Goal: Find specific page/section: Find specific page/section

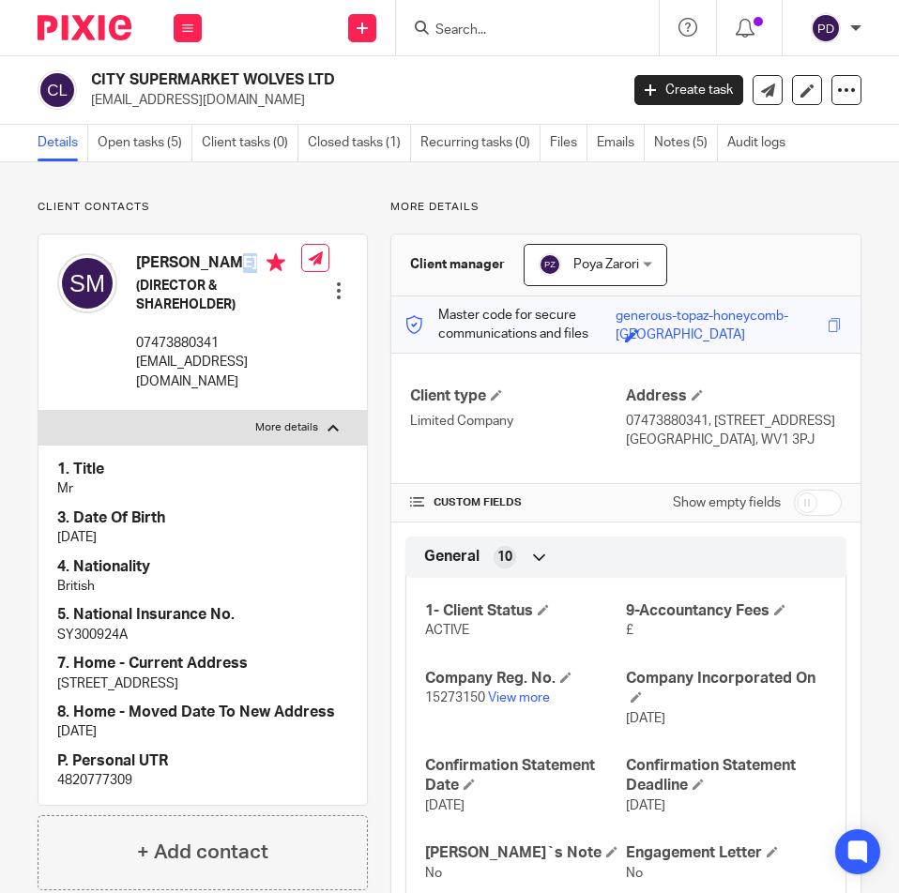
scroll to position [94, 0]
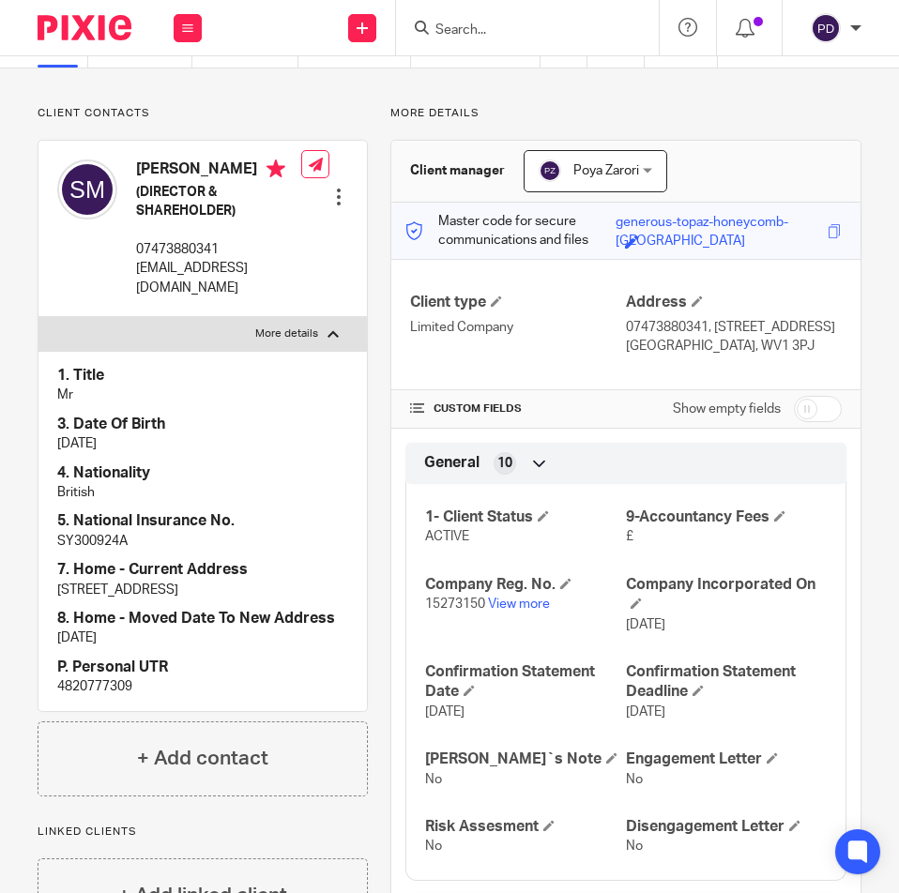
click at [490, 33] on input "Search" at bounding box center [517, 31] width 169 height 17
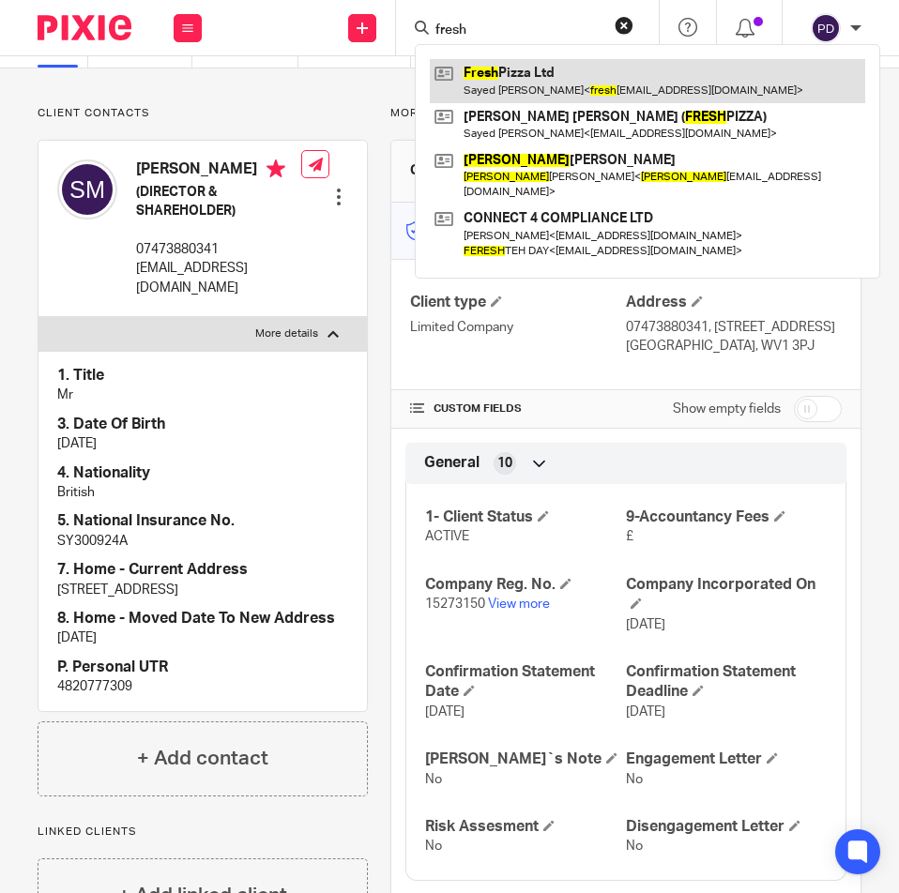
type input "fresh"
click at [489, 70] on link at bounding box center [647, 80] width 435 height 43
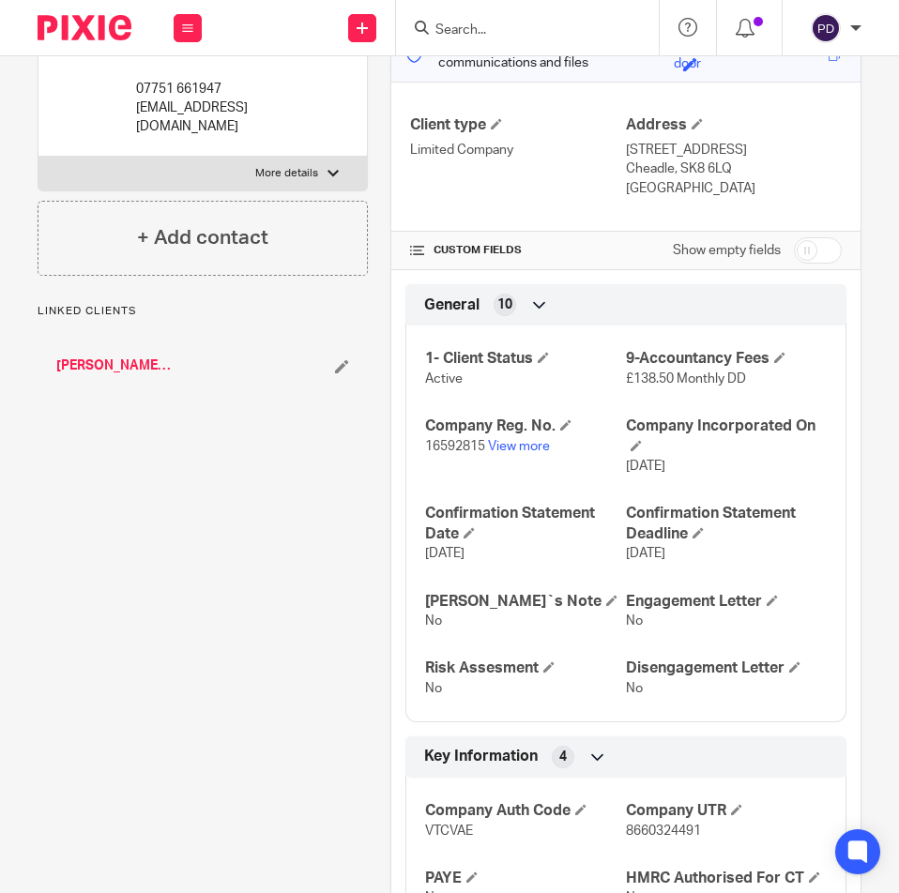
scroll to position [375, 0]
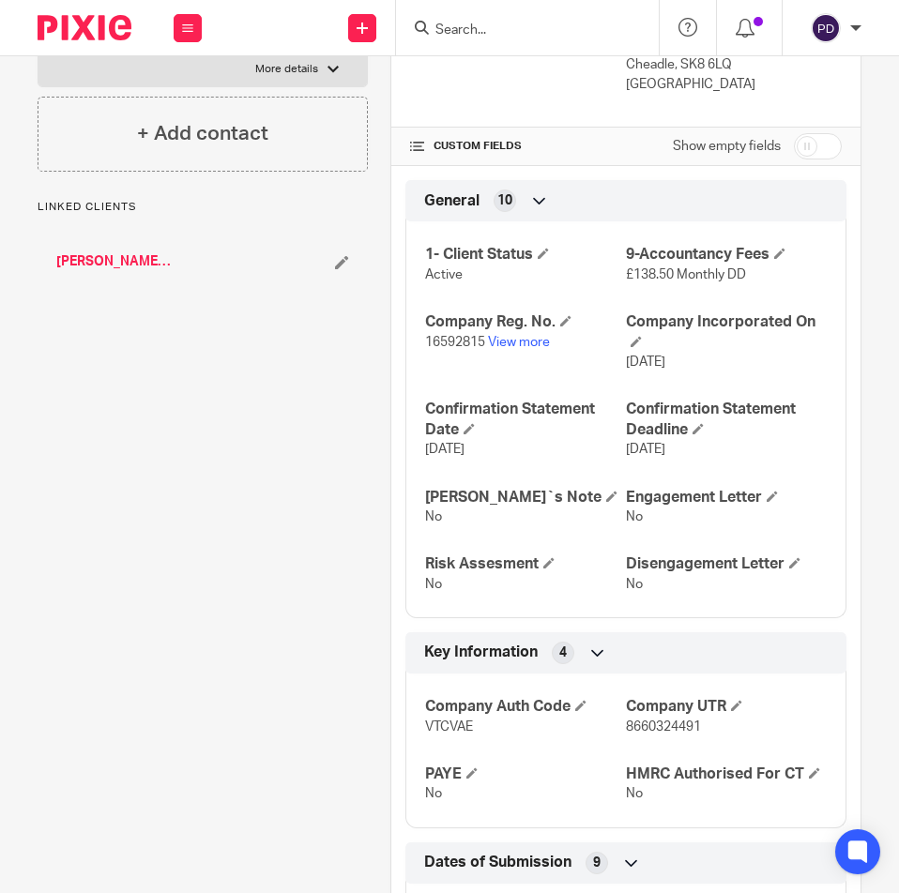
click at [652, 733] on span "8660324491" at bounding box center [663, 726] width 75 height 13
copy span "8660324491"
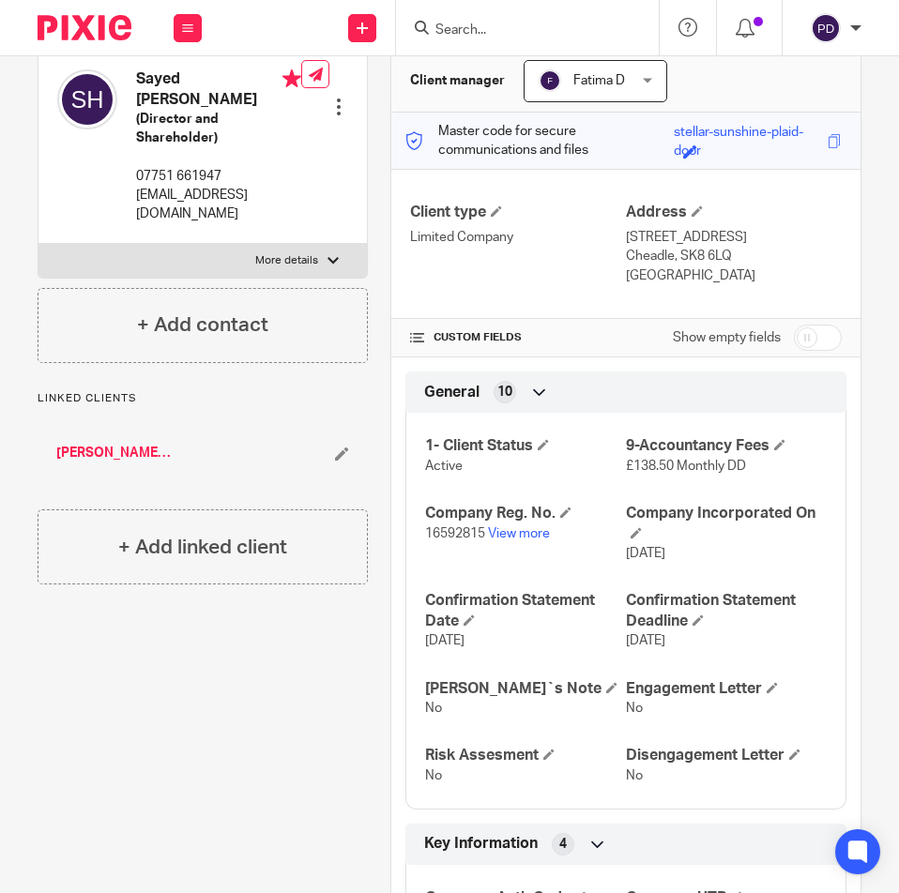
scroll to position [0, 0]
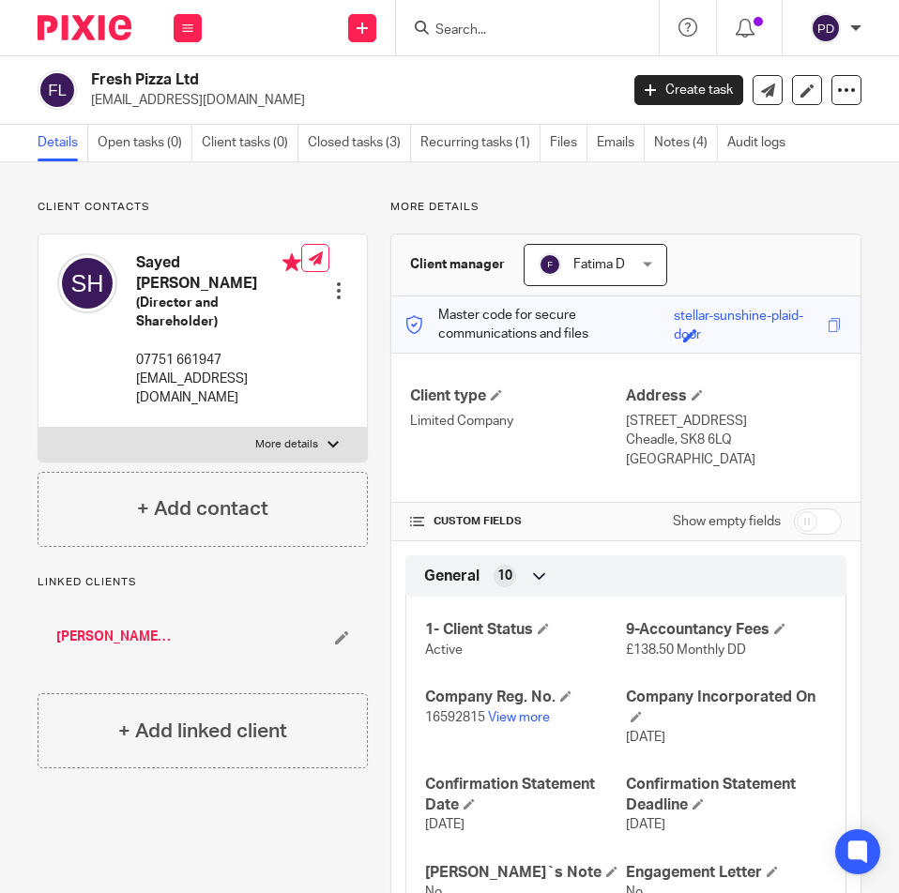
click at [476, 37] on input "Search" at bounding box center [517, 31] width 169 height 17
paste input "NEWDAY CARDS LTD"
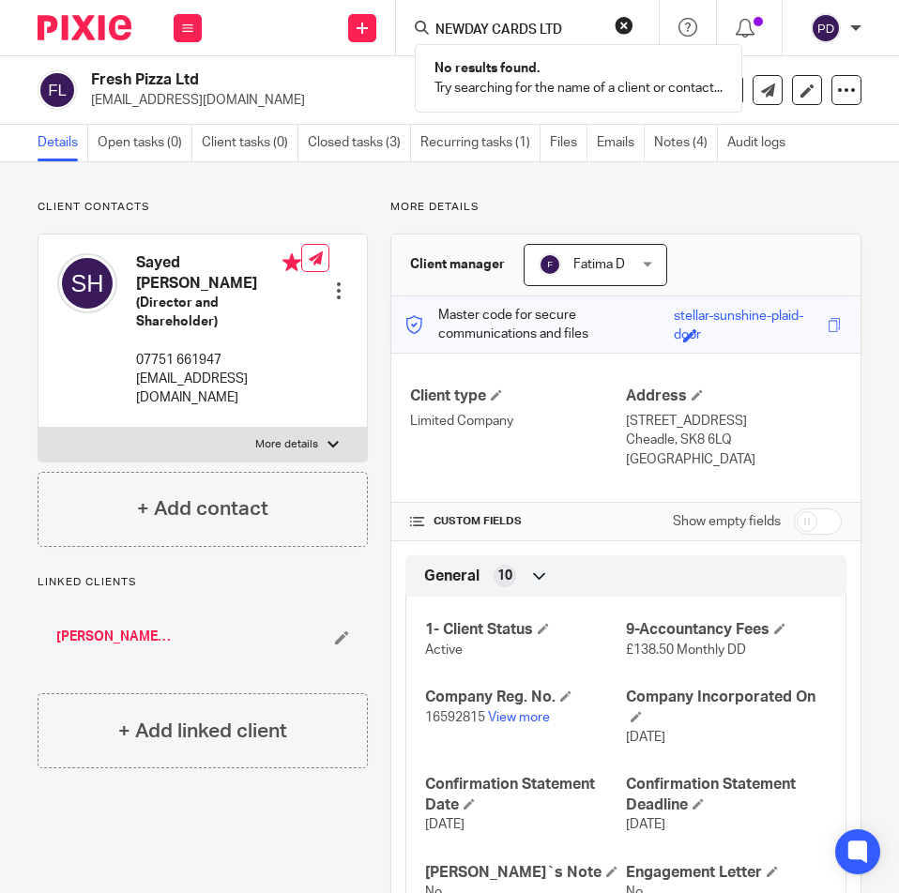
type input "NEWDAY CARDS LTD"
click at [623, 30] on button "reset" at bounding box center [623, 25] width 19 height 19
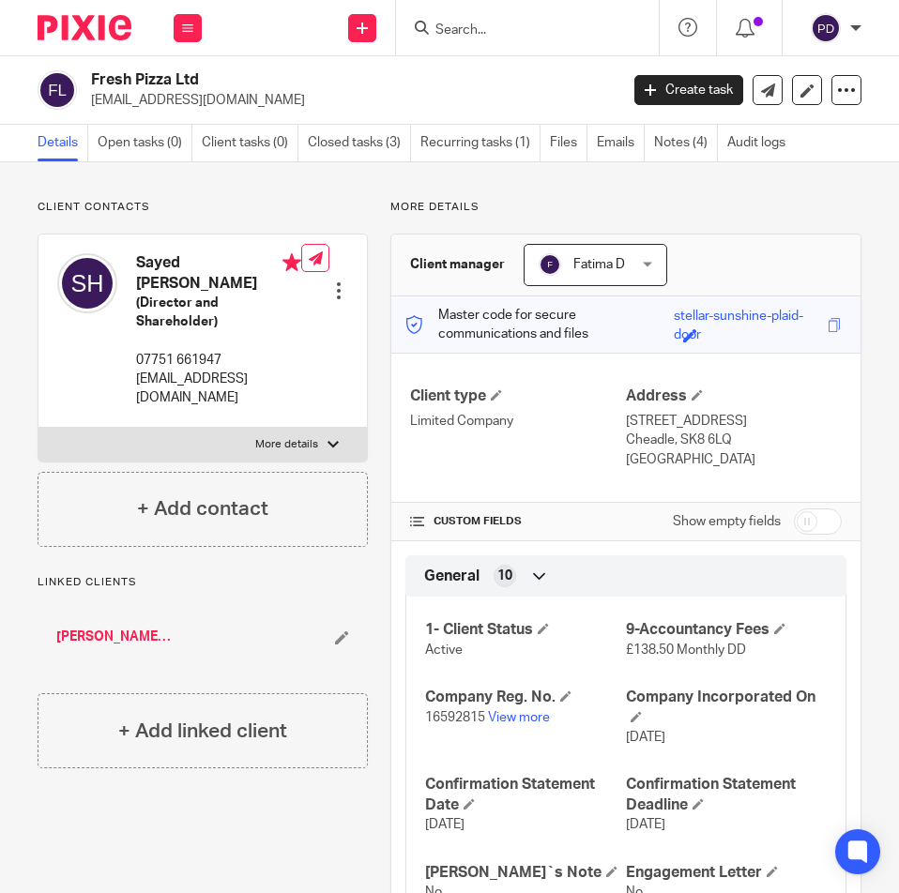
click at [540, 29] on input "Search" at bounding box center [517, 31] width 169 height 17
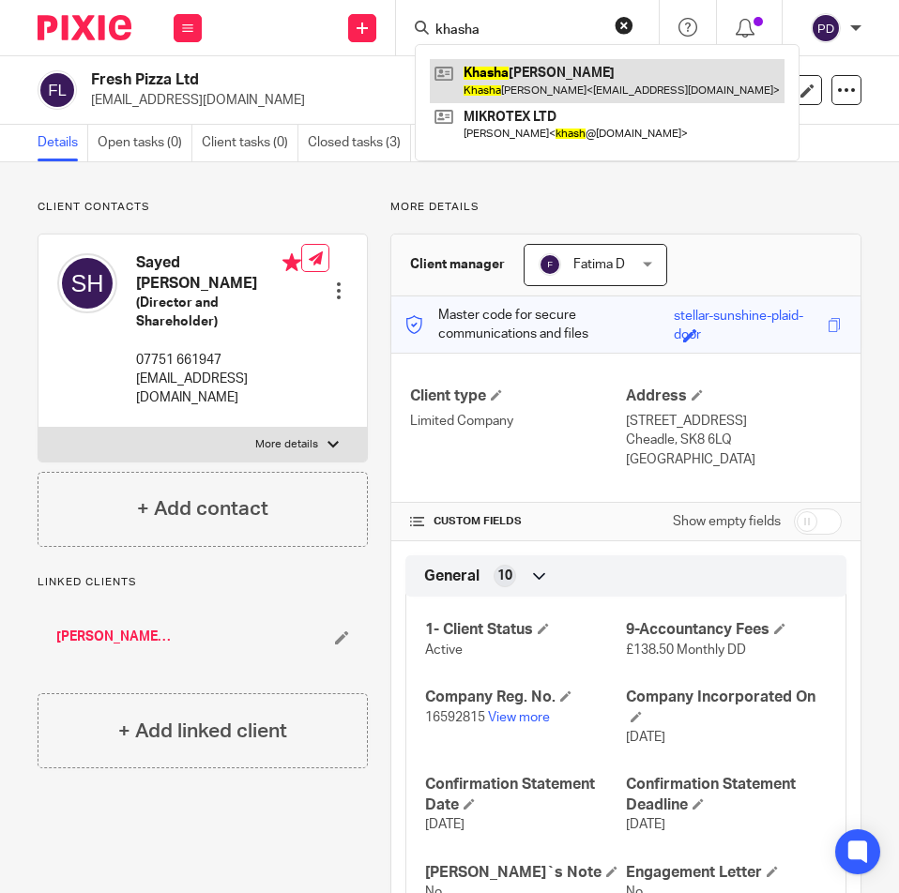
type input "khasha"
click at [514, 74] on link at bounding box center [607, 80] width 355 height 43
